Goal: Obtain resource: Download file/media

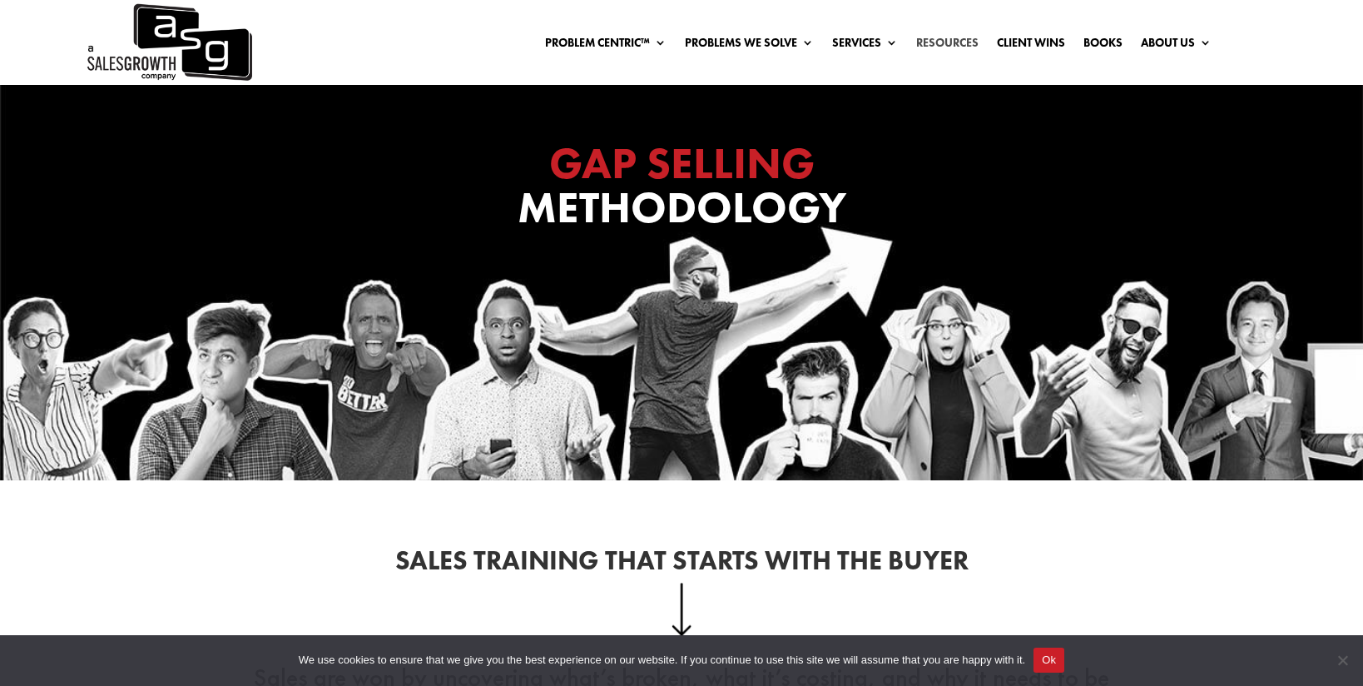
click at [951, 39] on link "Resources" at bounding box center [947, 46] width 62 height 18
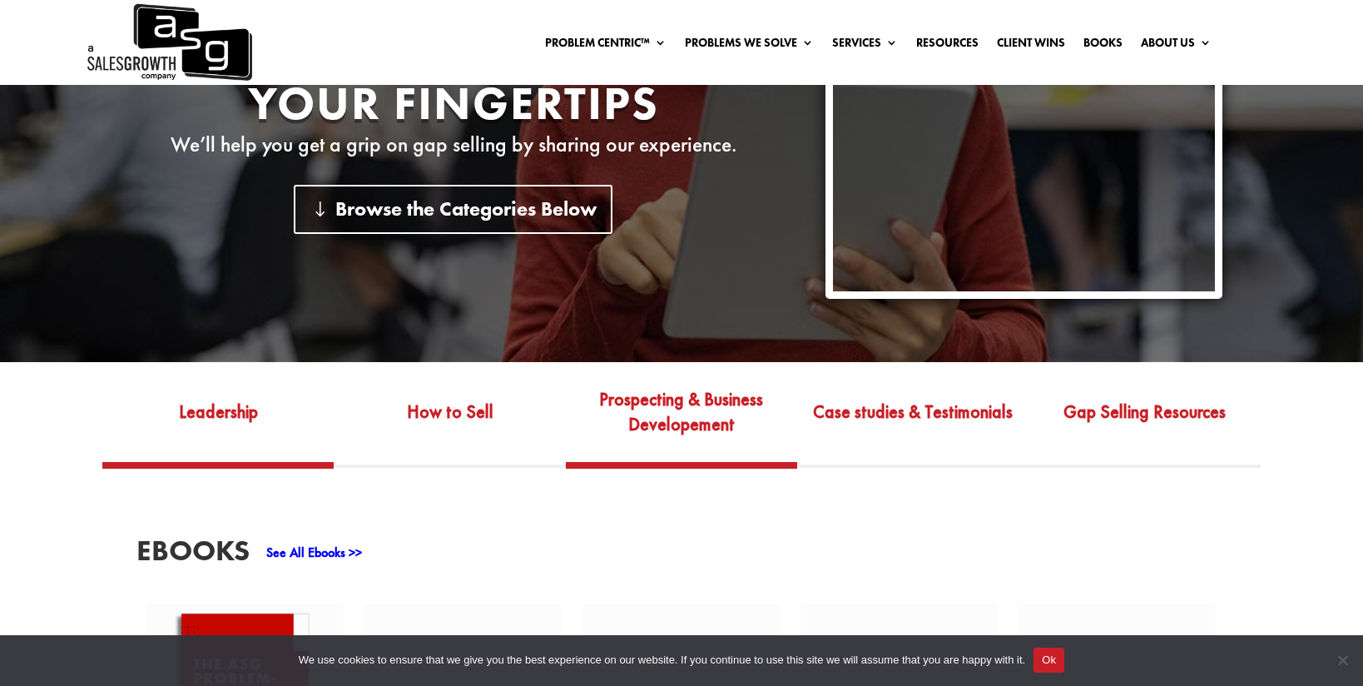
scroll to position [387, 0]
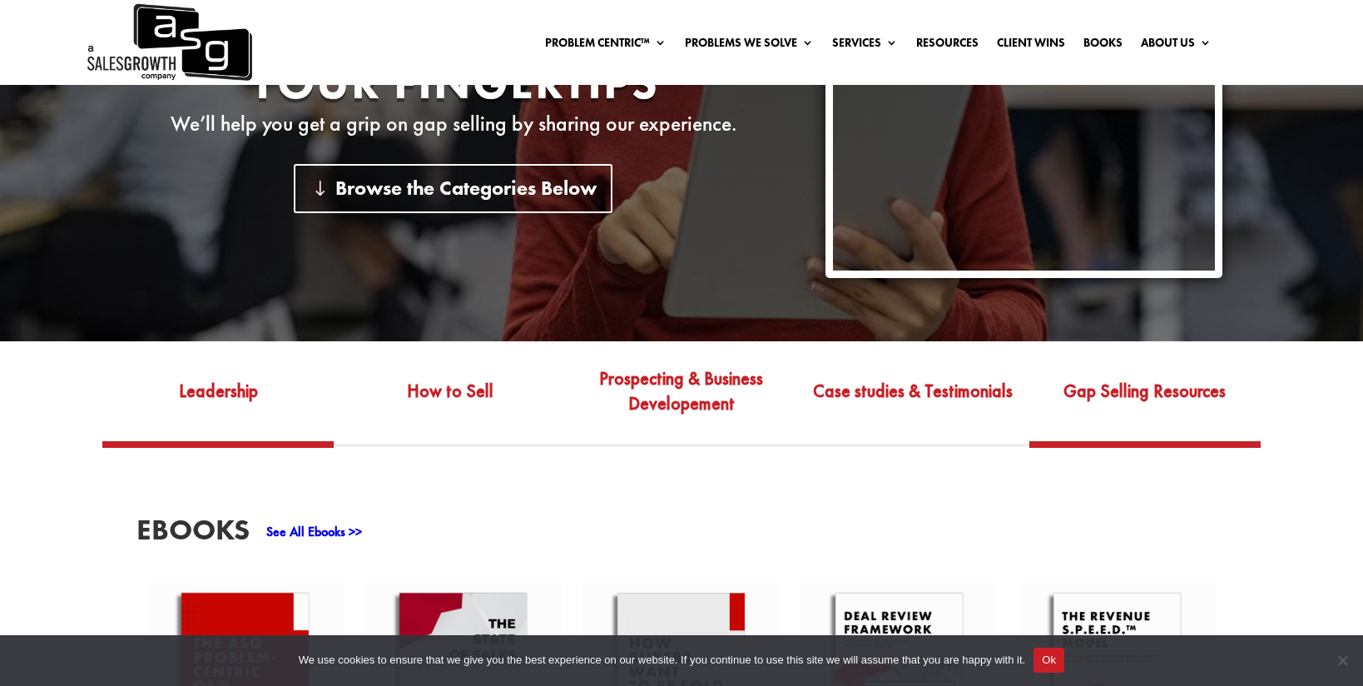
click at [1099, 392] on link "Gap Selling Resources" at bounding box center [1145, 403] width 231 height 78
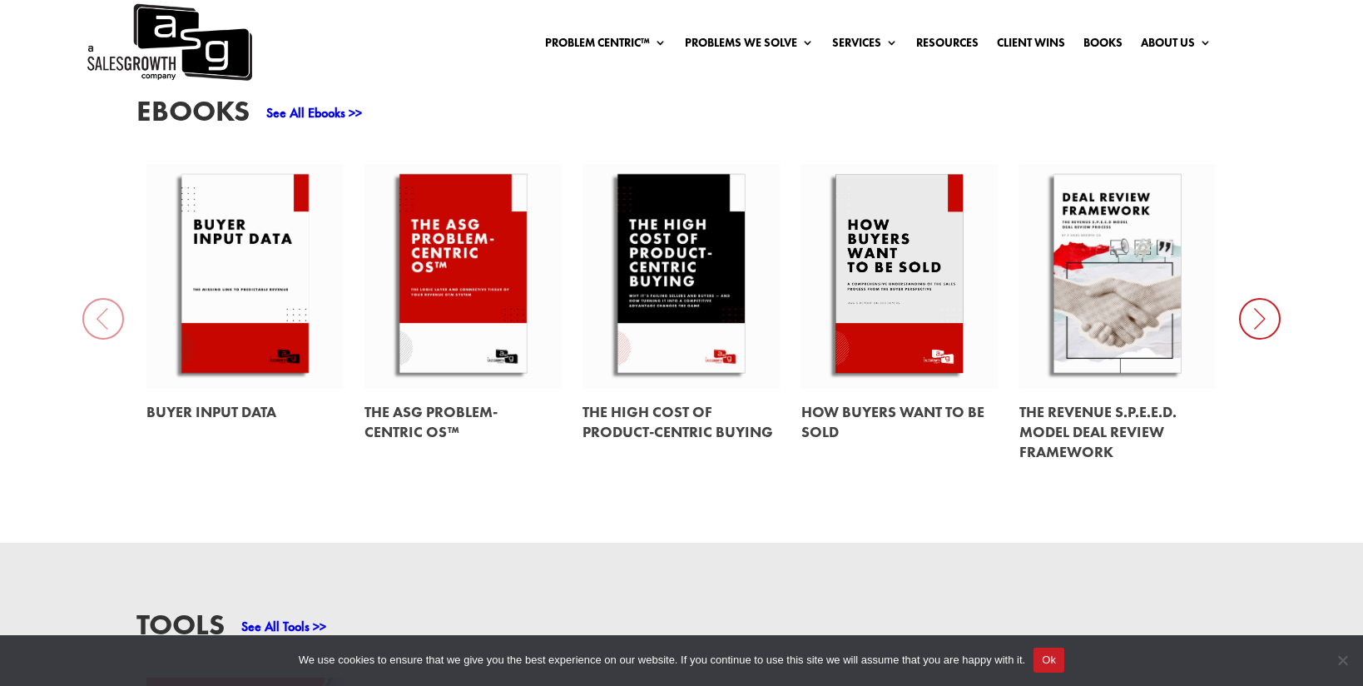
scroll to position [819, 0]
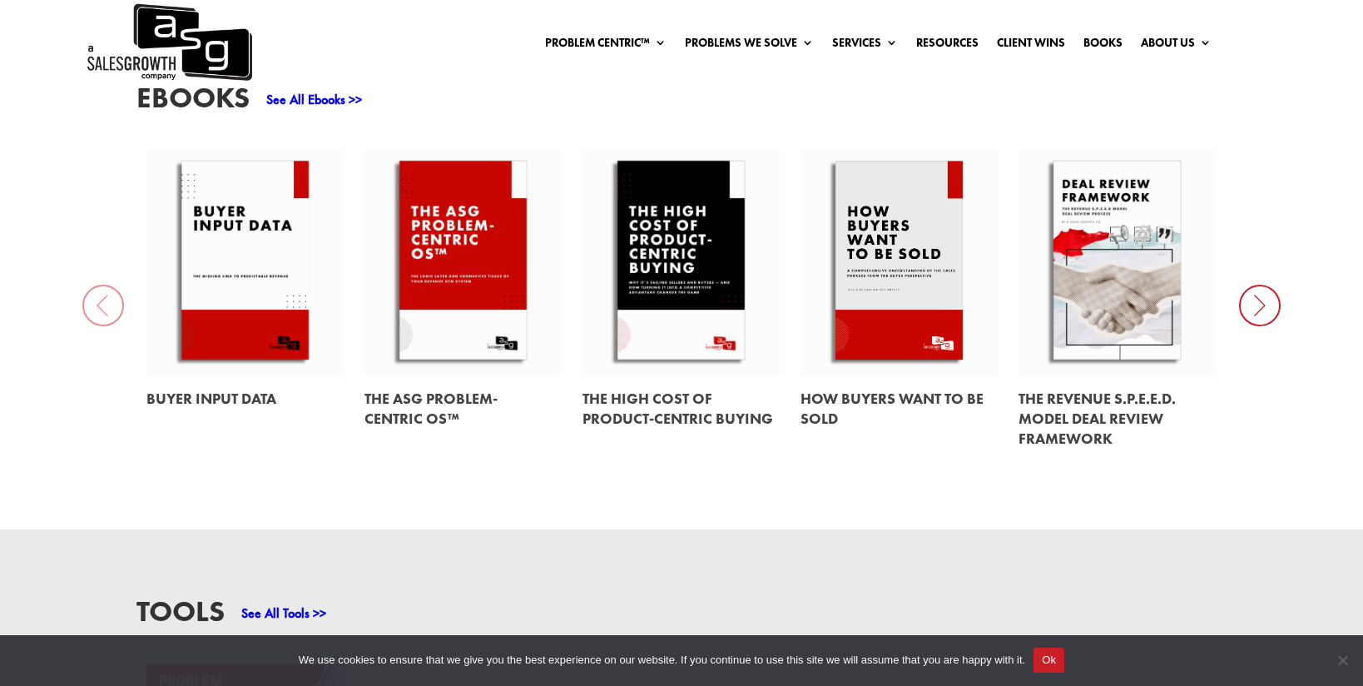
click at [1266, 303] on icon at bounding box center [1260, 306] width 42 height 42
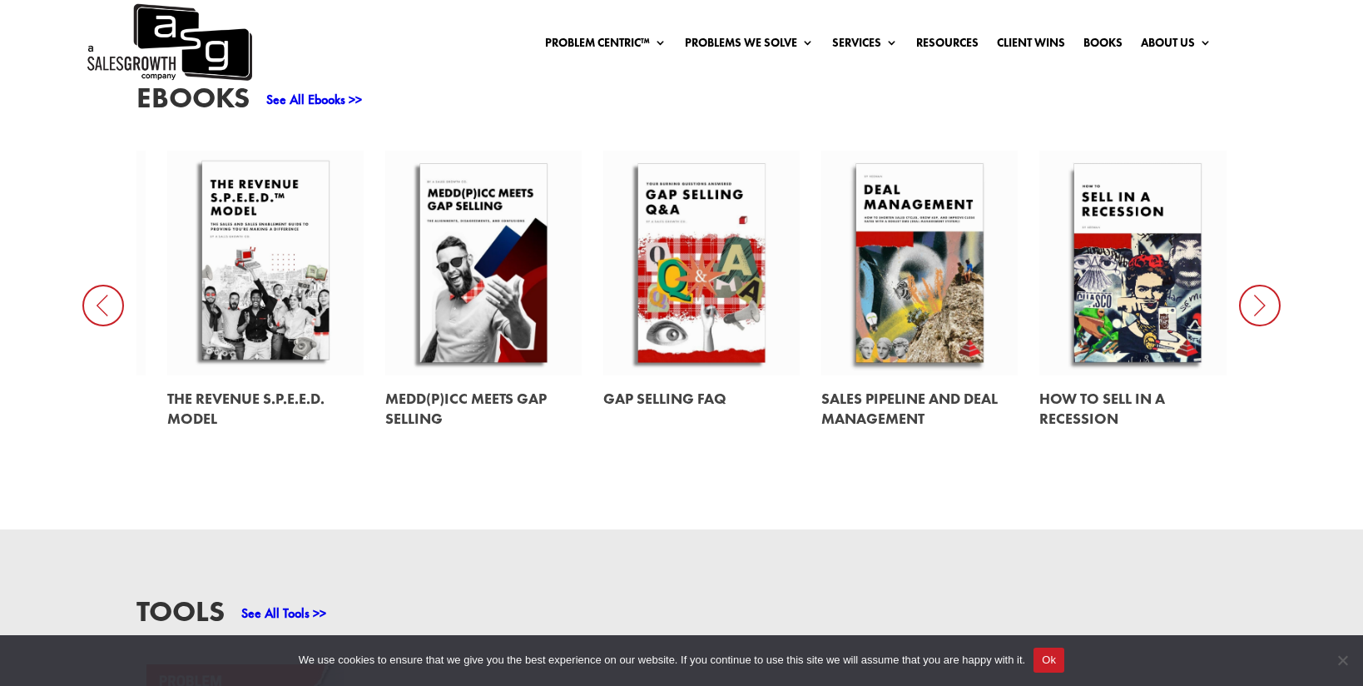
click at [1266, 305] on icon at bounding box center [1260, 306] width 42 height 42
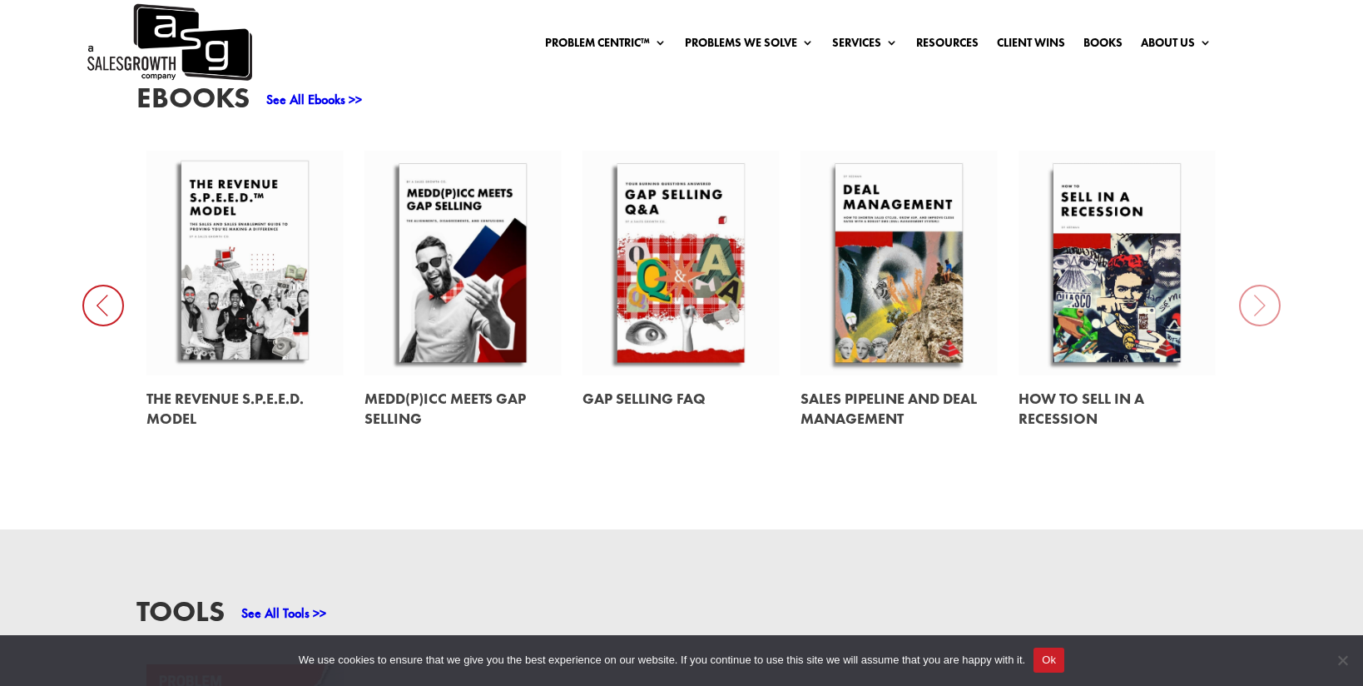
click at [1266, 305] on div "EBooks See All Ebooks >> Buyer Input Data The ASG Problem-Centric OS™ The High …" at bounding box center [681, 272] width 1363 height 514
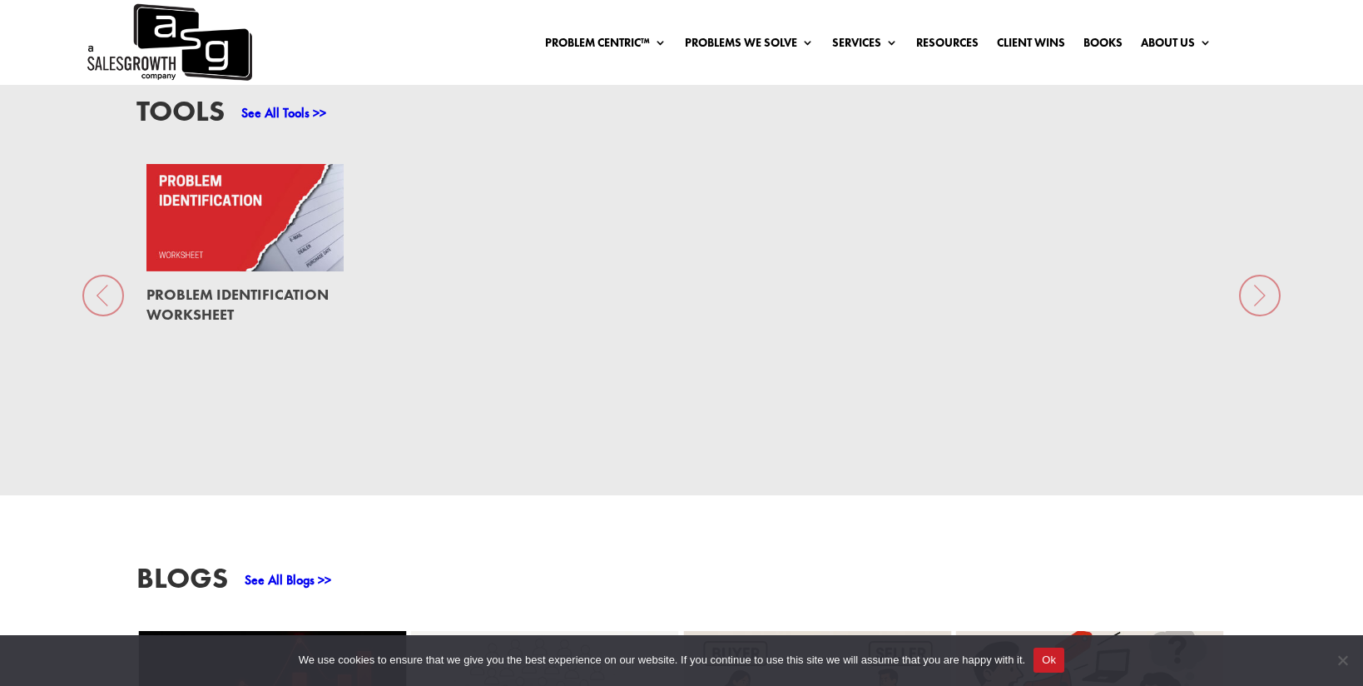
scroll to position [1221, 0]
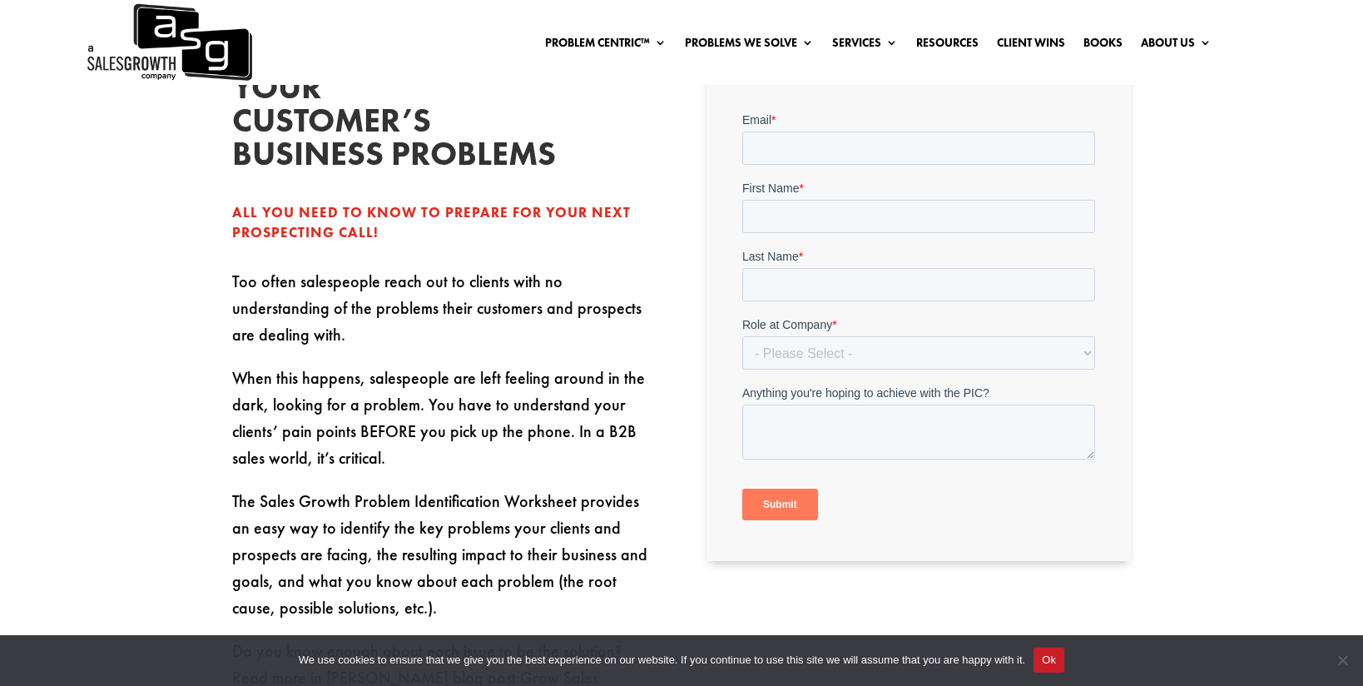
scroll to position [522, 0]
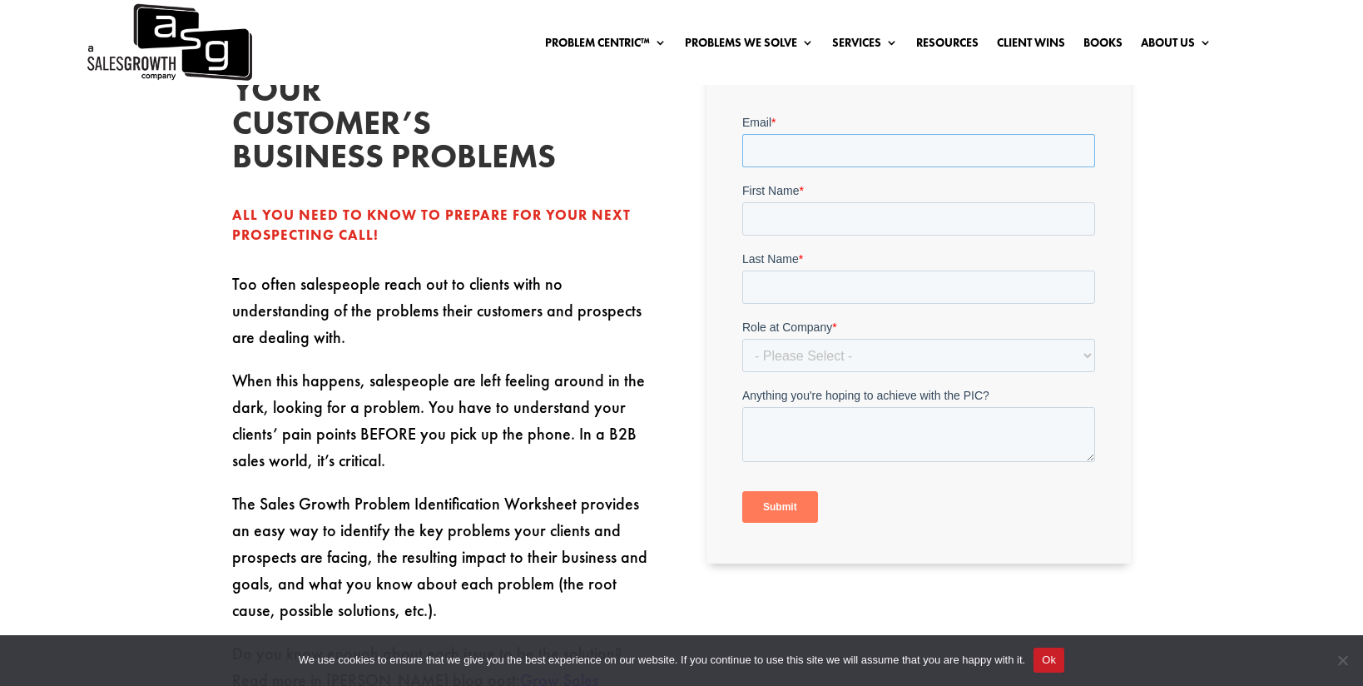
click at [899, 153] on input "Email *" at bounding box center [918, 149] width 353 height 33
type input "arron.reed@primecreative.com.au"
drag, startPoint x: 903, startPoint y: 211, endPoint x: 903, endPoint y: 223, distance: 11.7
click at [903, 212] on input "First Name *" at bounding box center [918, 217] width 353 height 33
type input "Arron"
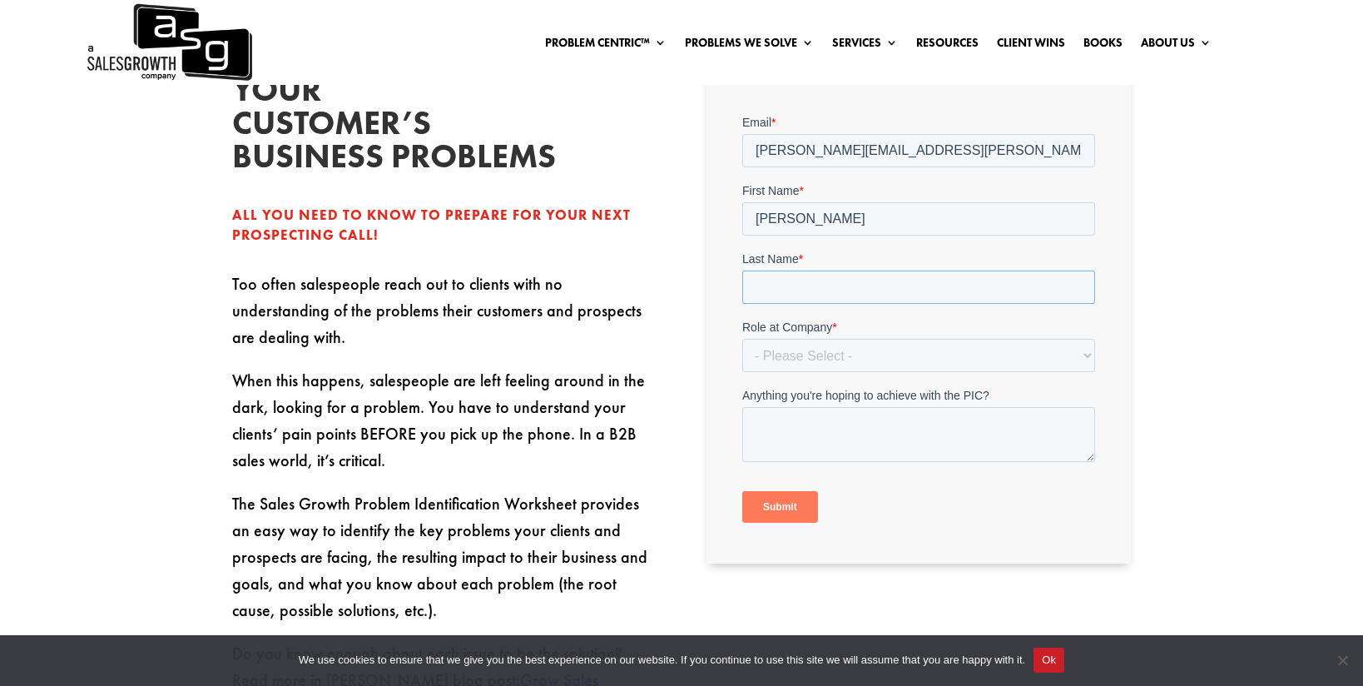
drag, startPoint x: 891, startPoint y: 283, endPoint x: 891, endPoint y: 303, distance: 20.0
click at [891, 286] on input "Last Name *" at bounding box center [918, 286] width 353 height 33
type input "Reed"
click at [889, 361] on select "- Please Select - C-Level (CRO, CSO, etc) Senior Leadership (VP of Sales, VP of…" at bounding box center [918, 354] width 353 height 33
select select "Individual Contributor (AE, SDR, CSM, etc)"
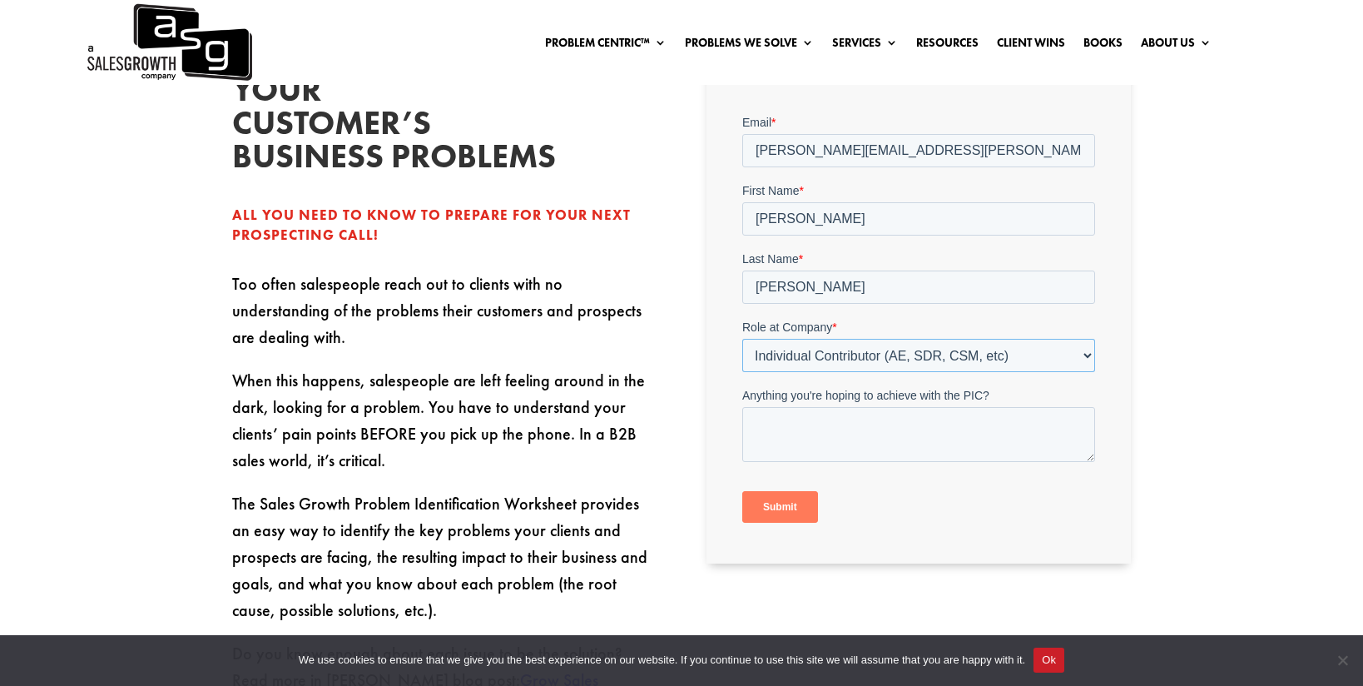
click at [742, 338] on select "- Please Select - C-Level (CRO, CSO, etc) Senior Leadership (VP of Sales, VP of…" at bounding box center [918, 354] width 353 height 33
click at [795, 501] on input "Submit" at bounding box center [780, 506] width 76 height 32
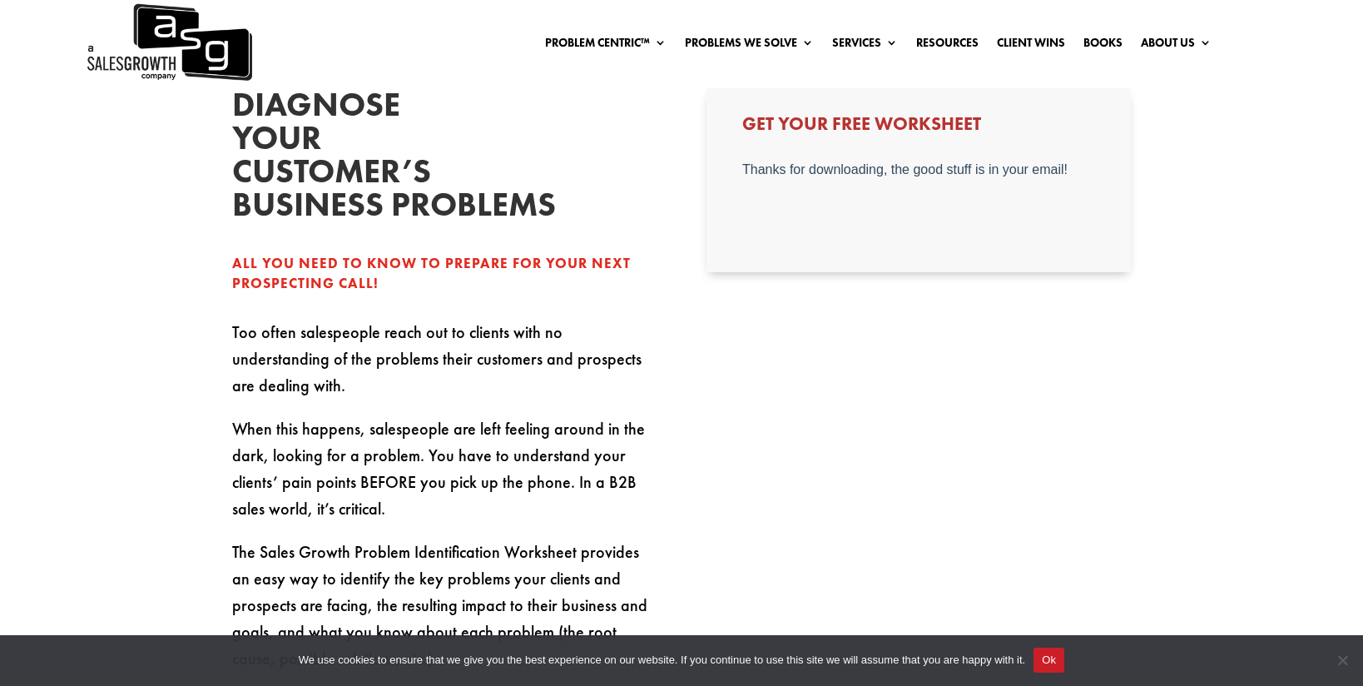
scroll to position [468, 0]
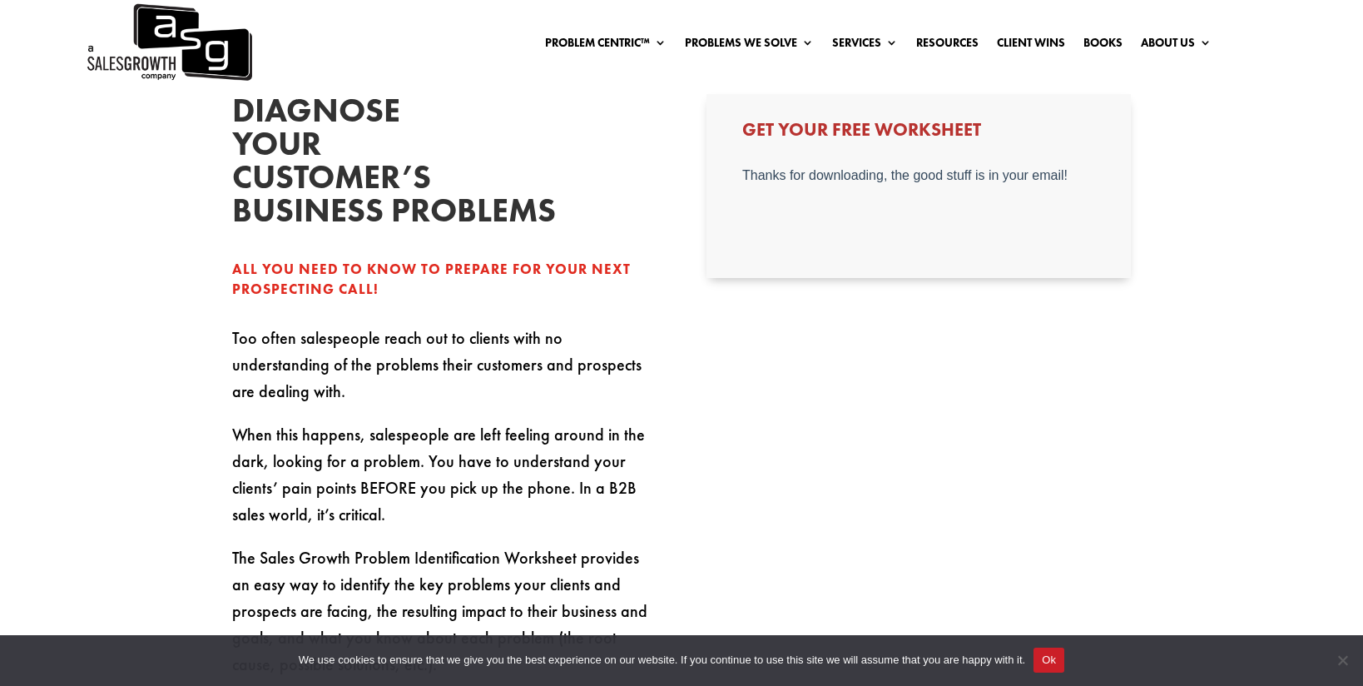
click at [1060, 660] on button "Ok" at bounding box center [1049, 660] width 31 height 25
